Goal: Find contact information: Find contact information

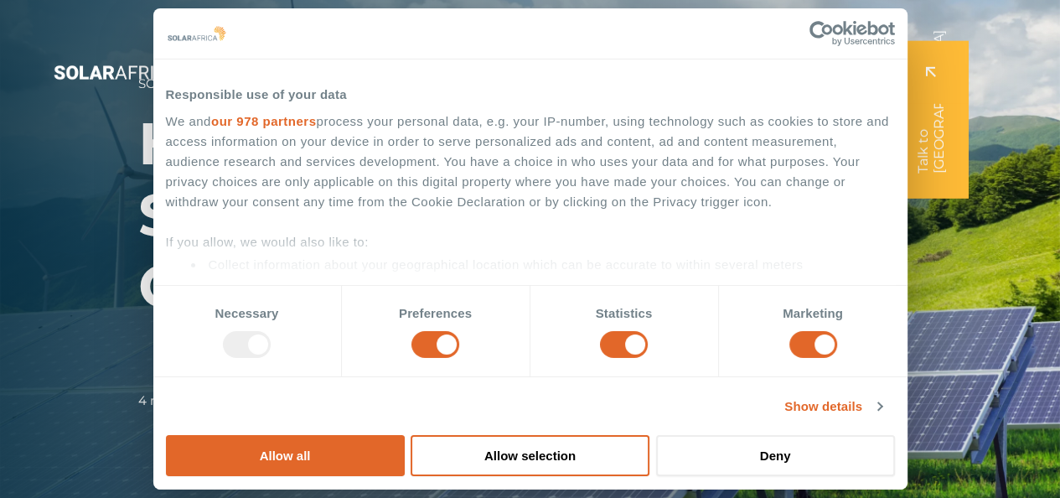
click at [813, 85] on span "Contact" at bounding box center [811, 88] width 54 height 20
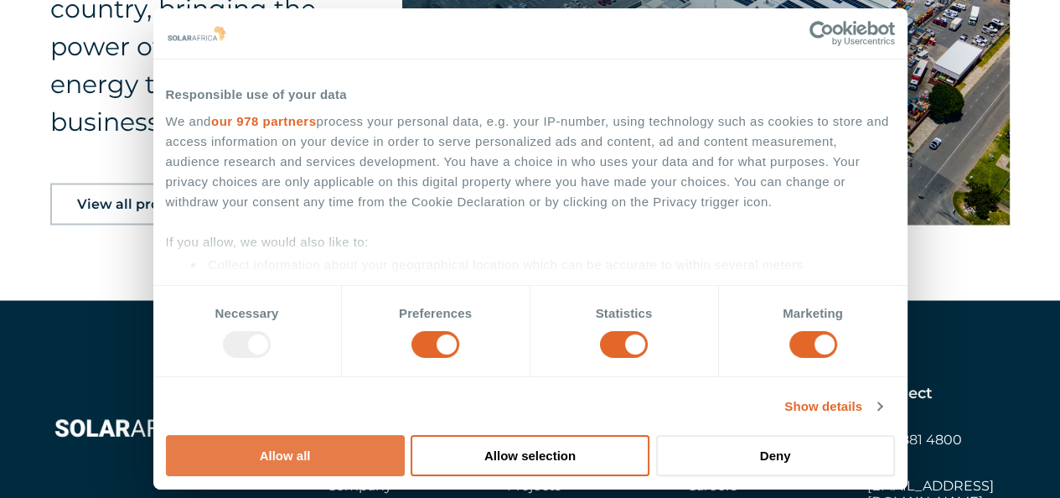
scroll to position [2513, 0]
click at [405, 435] on button "Allow all" at bounding box center [285, 455] width 239 height 41
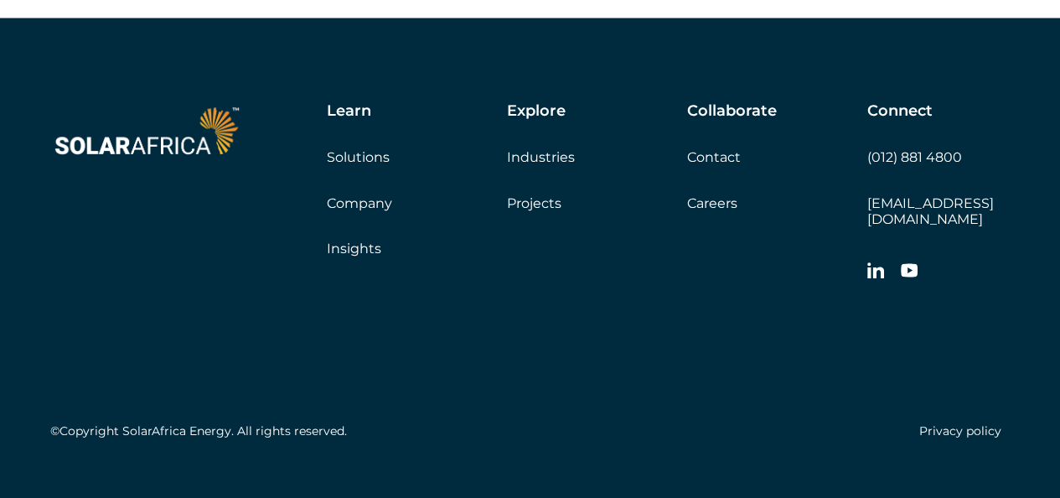
scroll to position [2811, 0]
